Goal: Information Seeking & Learning: Understand process/instructions

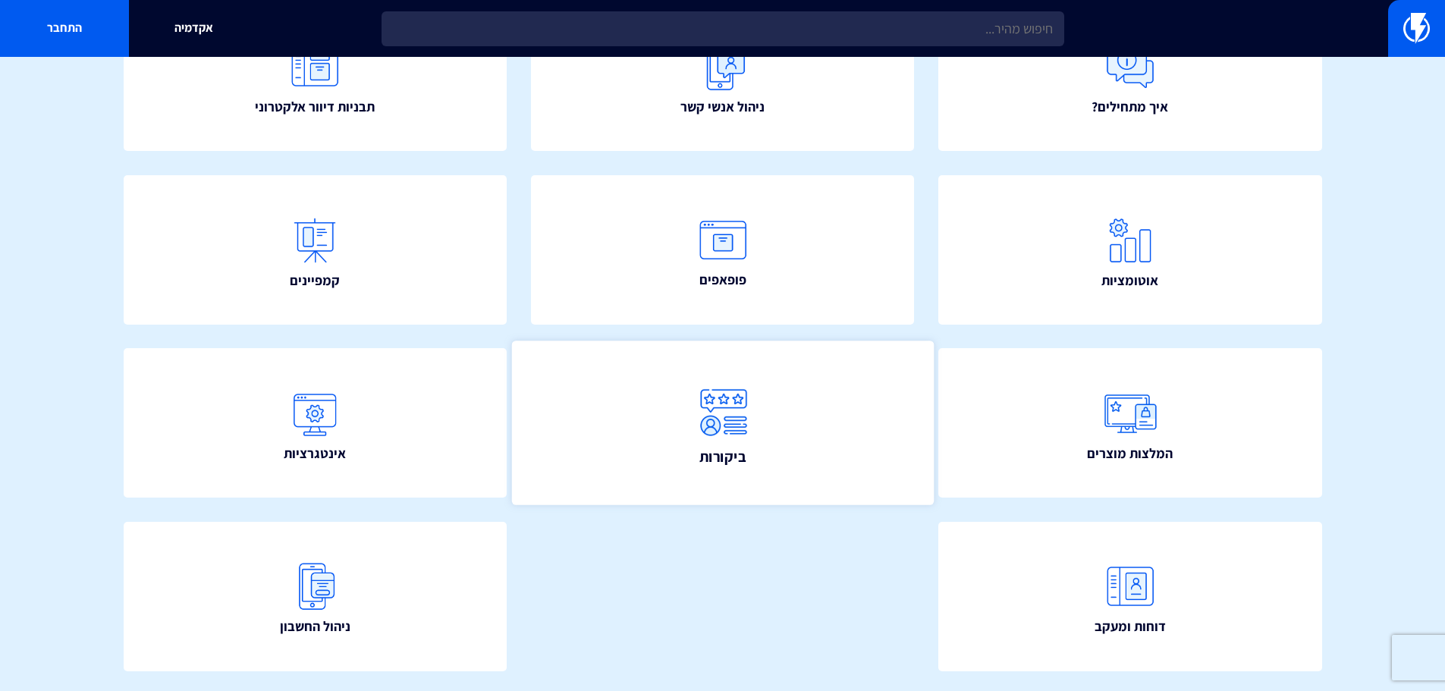
scroll to position [199, 0]
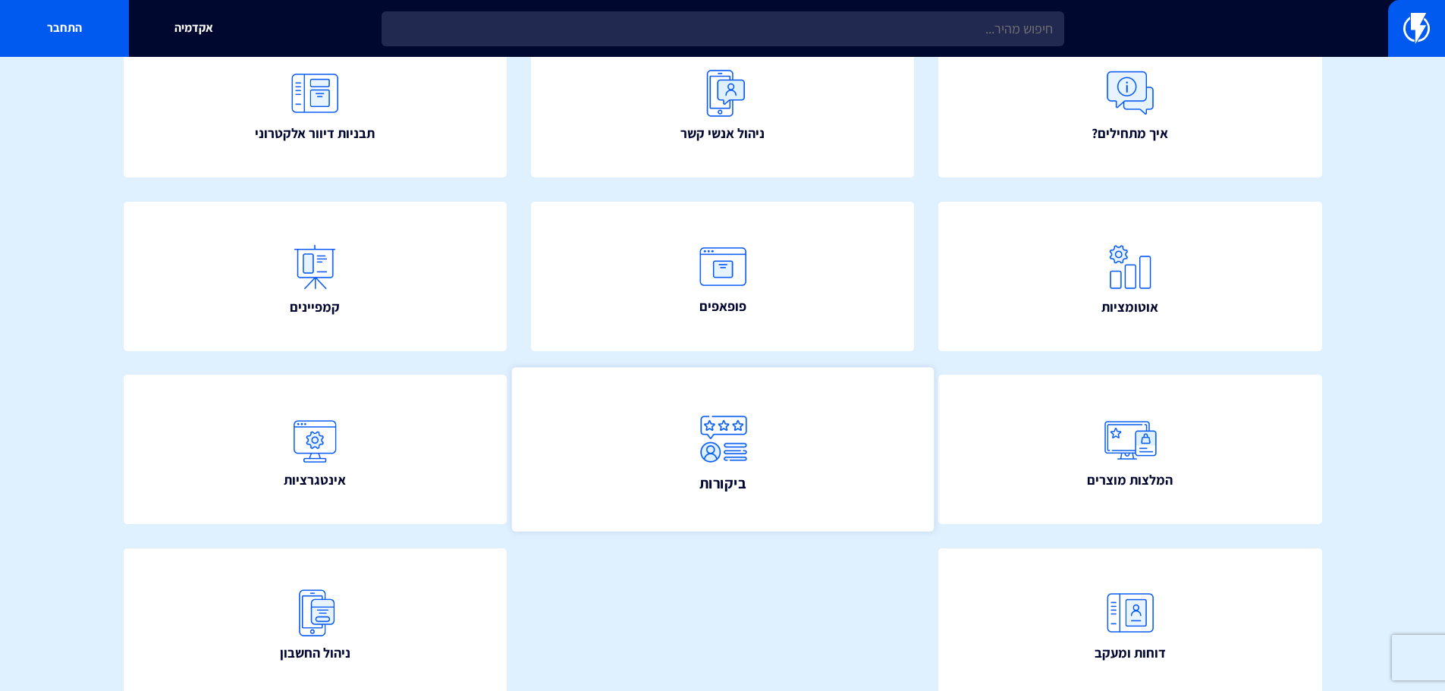
click at [765, 510] on link "ביקורות" at bounding box center [722, 450] width 422 height 164
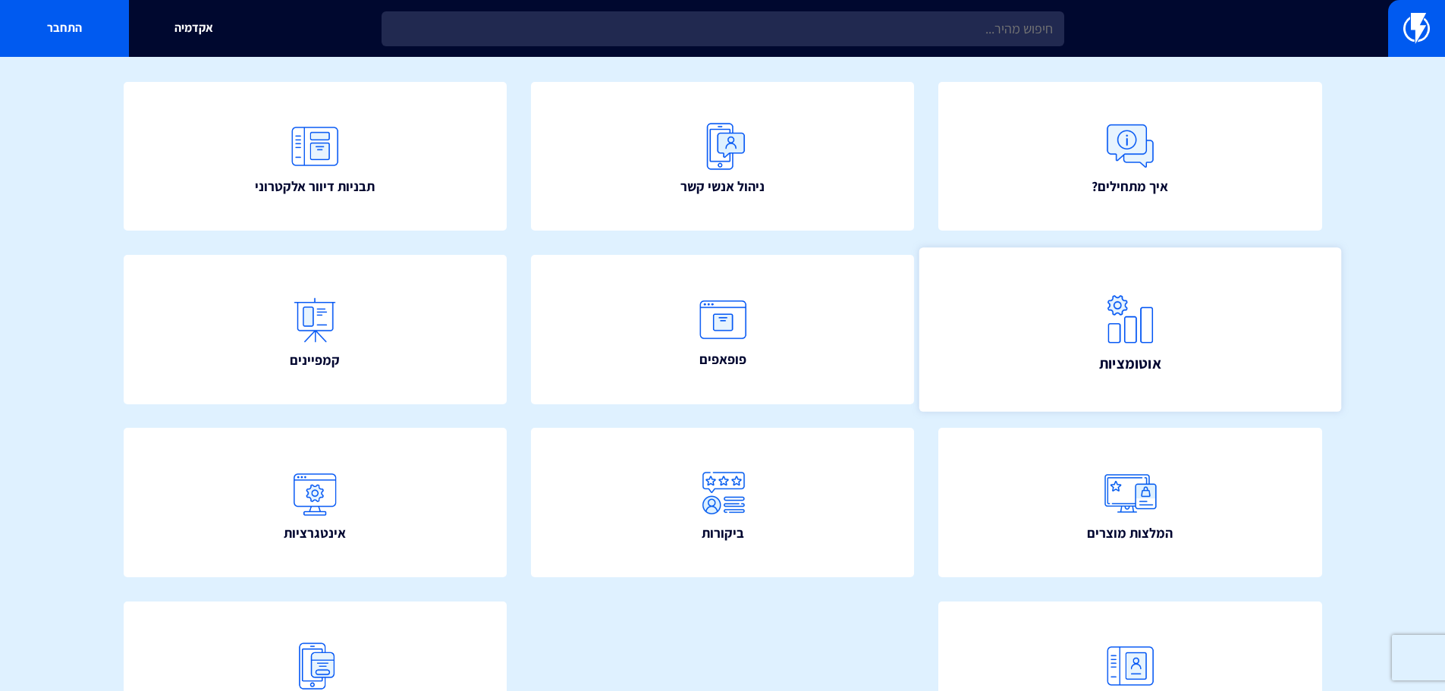
scroll to position [152, 0]
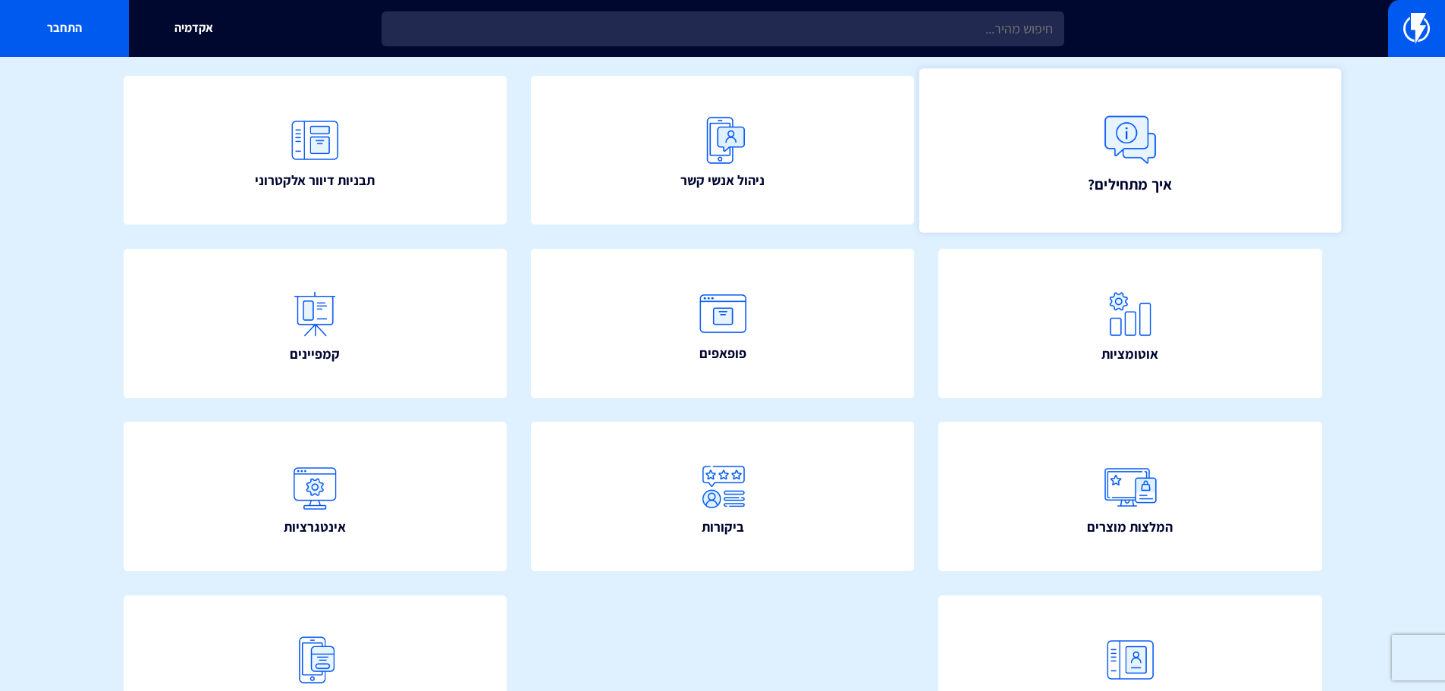
click at [1103, 169] on img at bounding box center [1130, 139] width 67 height 67
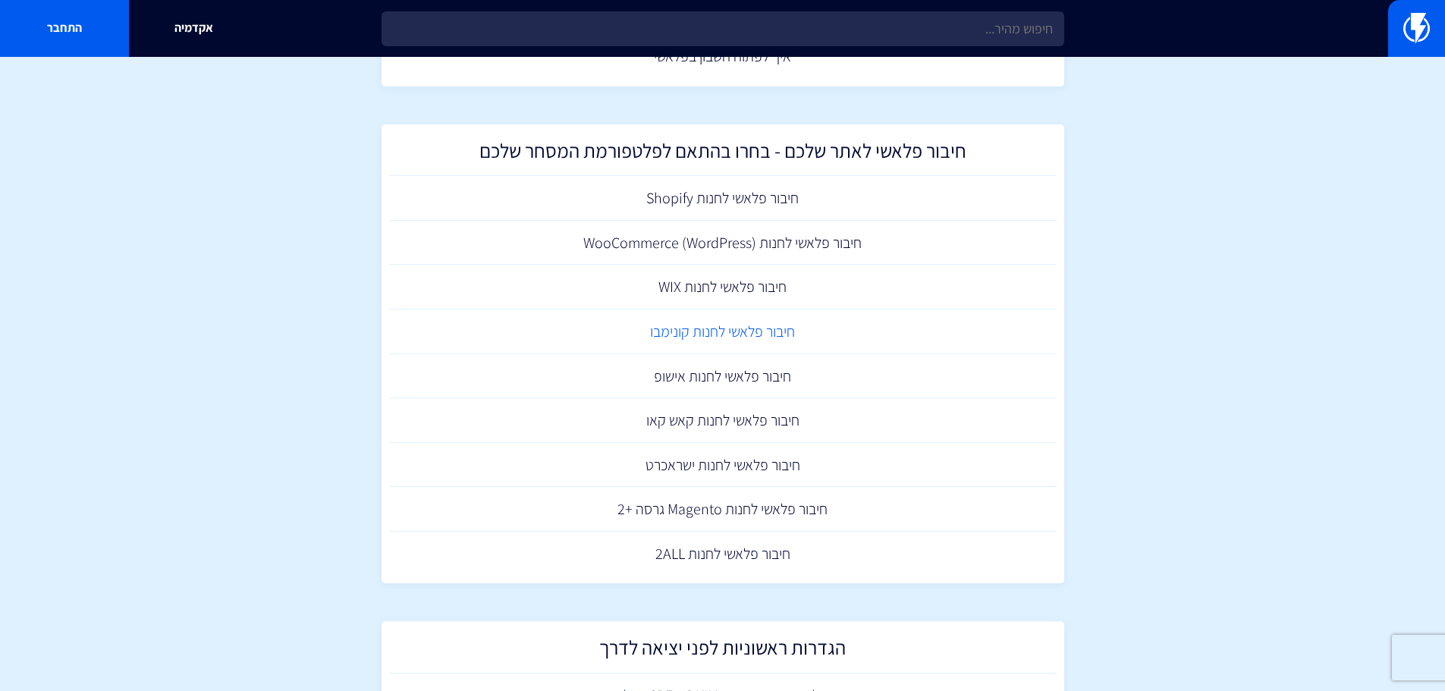
scroll to position [152, 0]
click at [787, 240] on link "חיבור פלאשי לחנות (WooCommerce (WordPress" at bounding box center [722, 241] width 667 height 45
